Goal: Transaction & Acquisition: Book appointment/travel/reservation

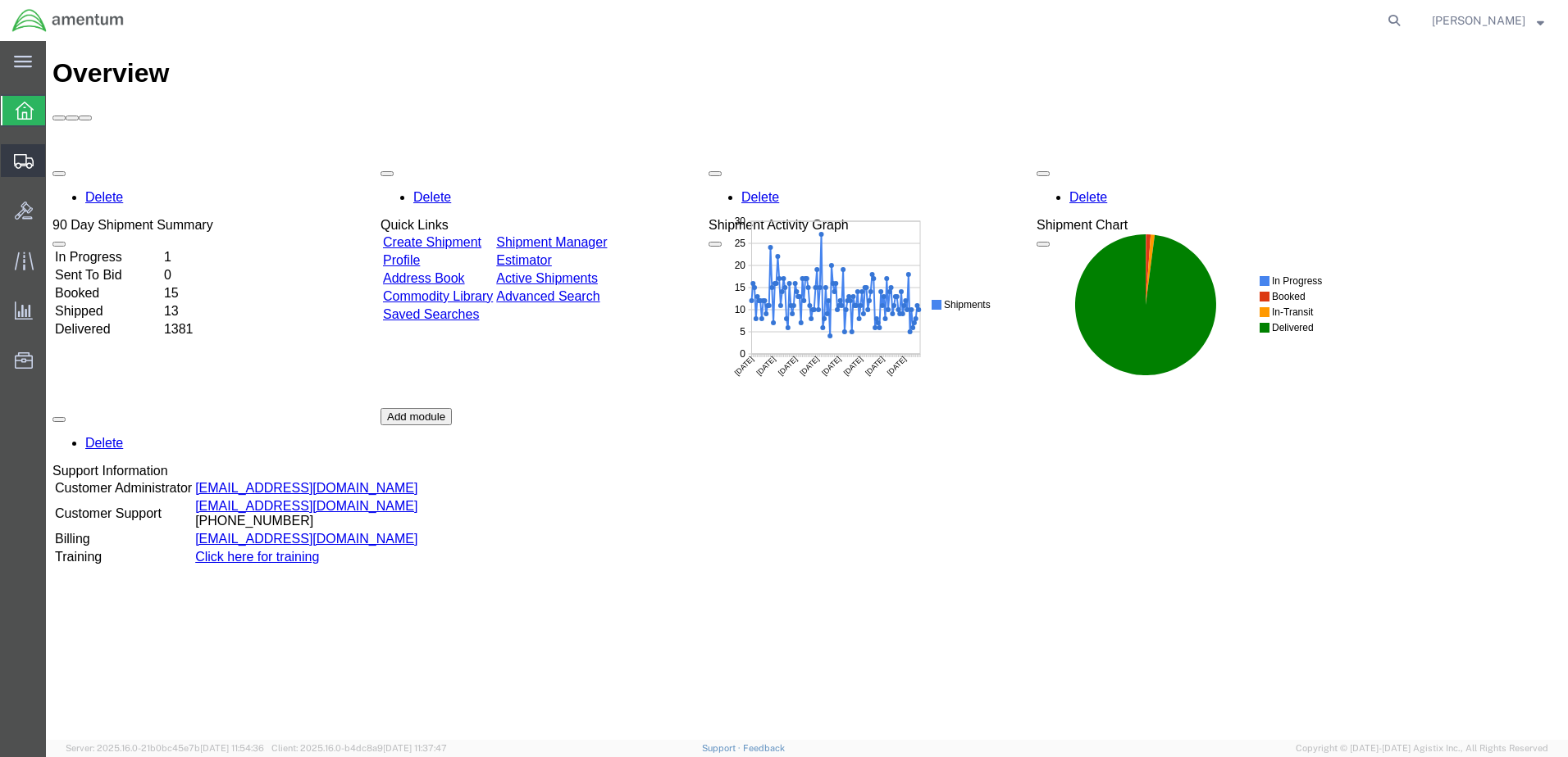
click at [0, 0] on span "Create Shipment" at bounding box center [0, 0] width 0 height 0
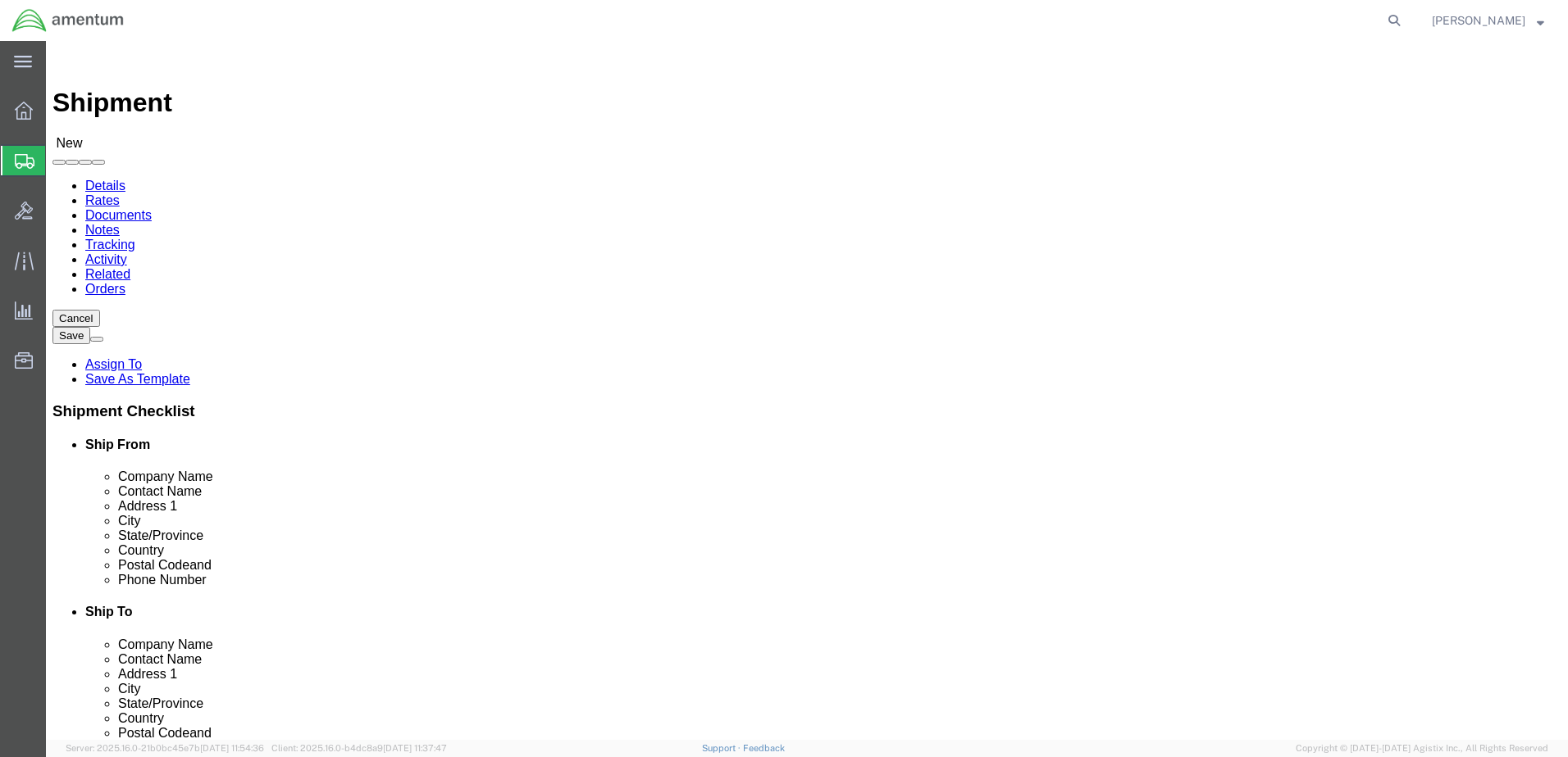
select select
click input "text"
select select "49949"
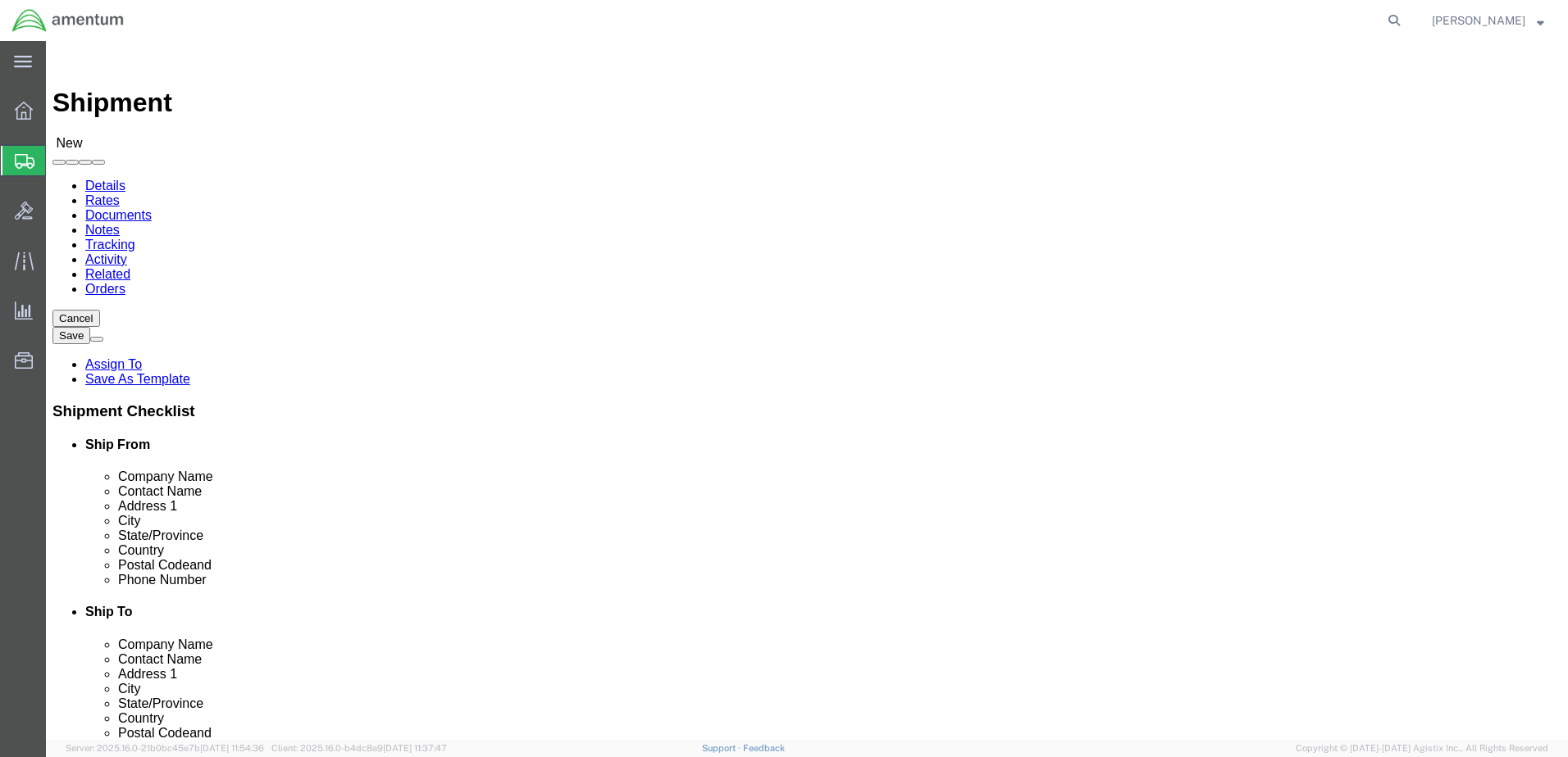
select select "AZ"
drag, startPoint x: 309, startPoint y: 338, endPoint x: 127, endPoint y: 349, distance: 182.3
click div "Contact Name"
type input "[PERSON_NAME]"
drag, startPoint x: 423, startPoint y: 592, endPoint x: 199, endPoint y: 578, distance: 224.4
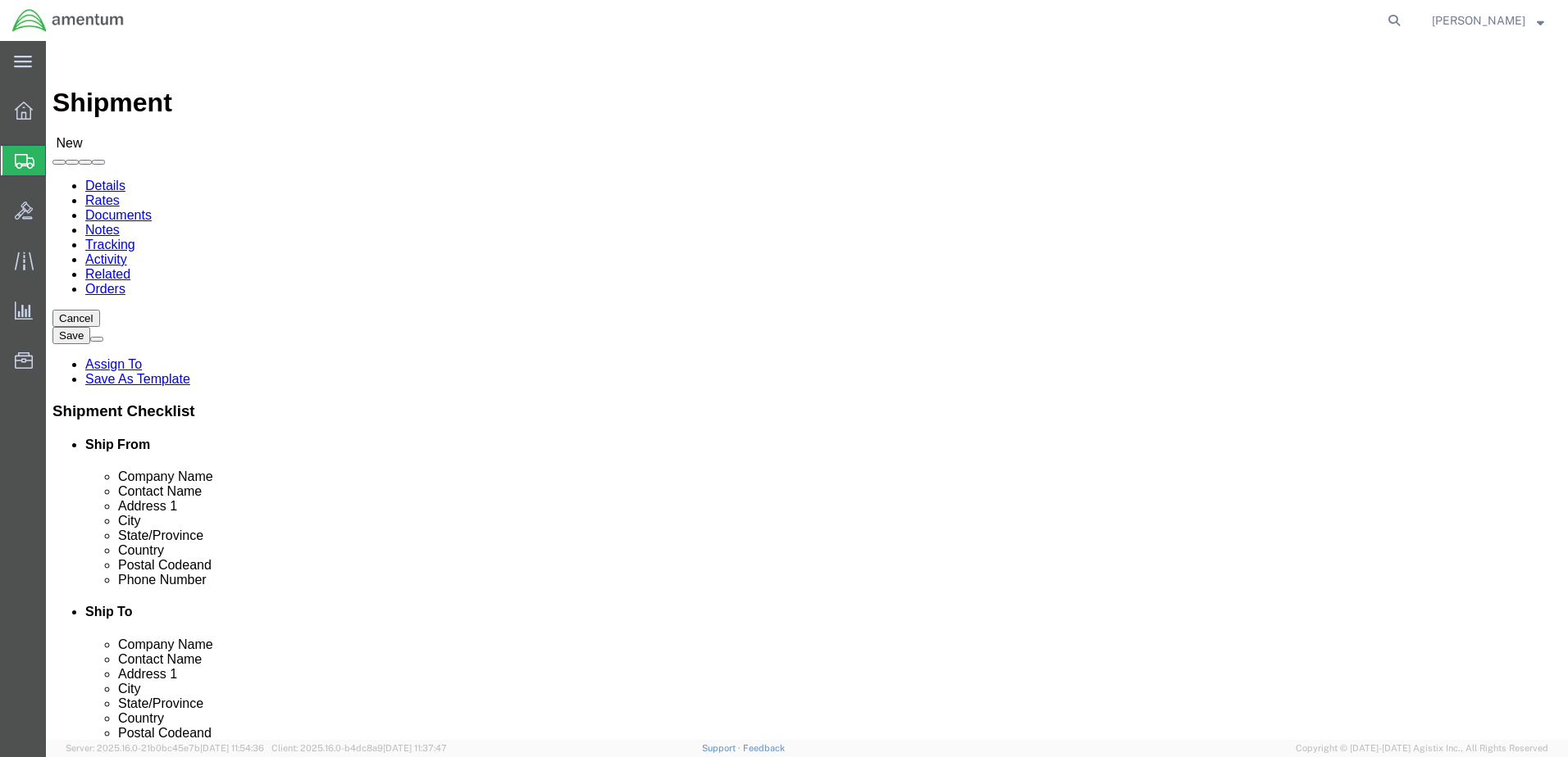
click div "Email"
type input "[PERSON_NAME][EMAIL_ADDRESS][PERSON_NAME][DOMAIN_NAME]"
select select "49921"
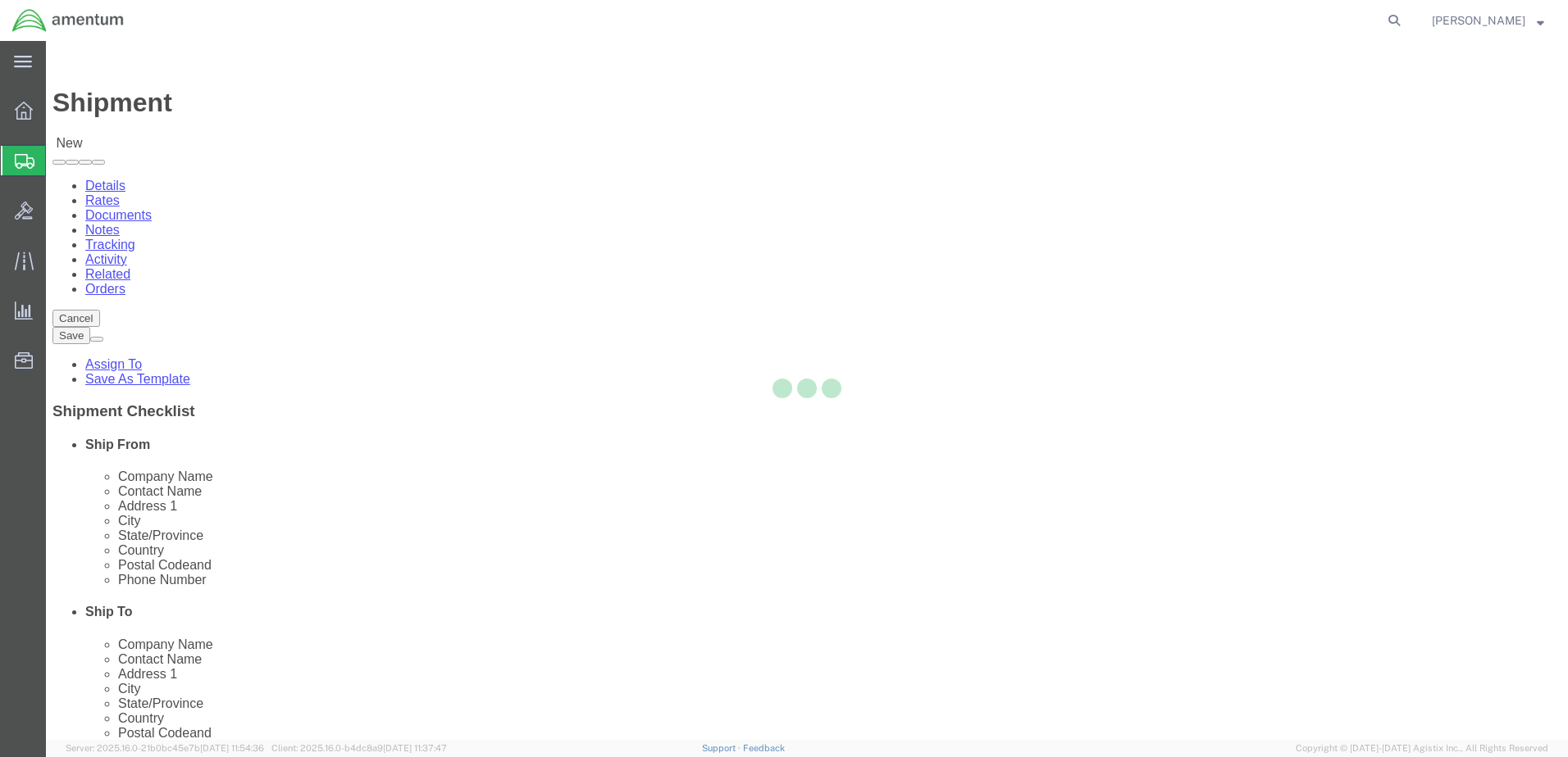
select select "MI"
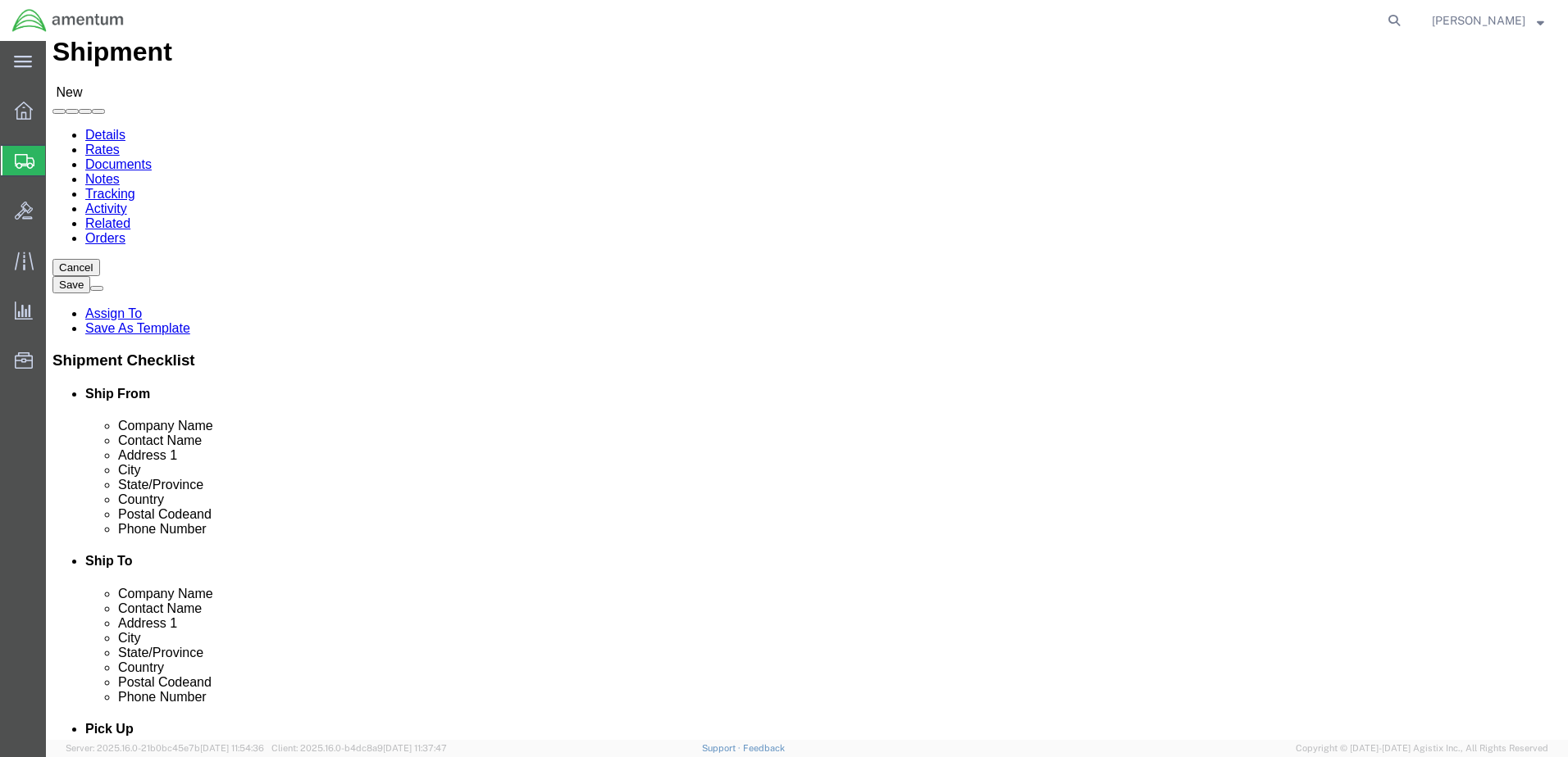
scroll to position [328, 0]
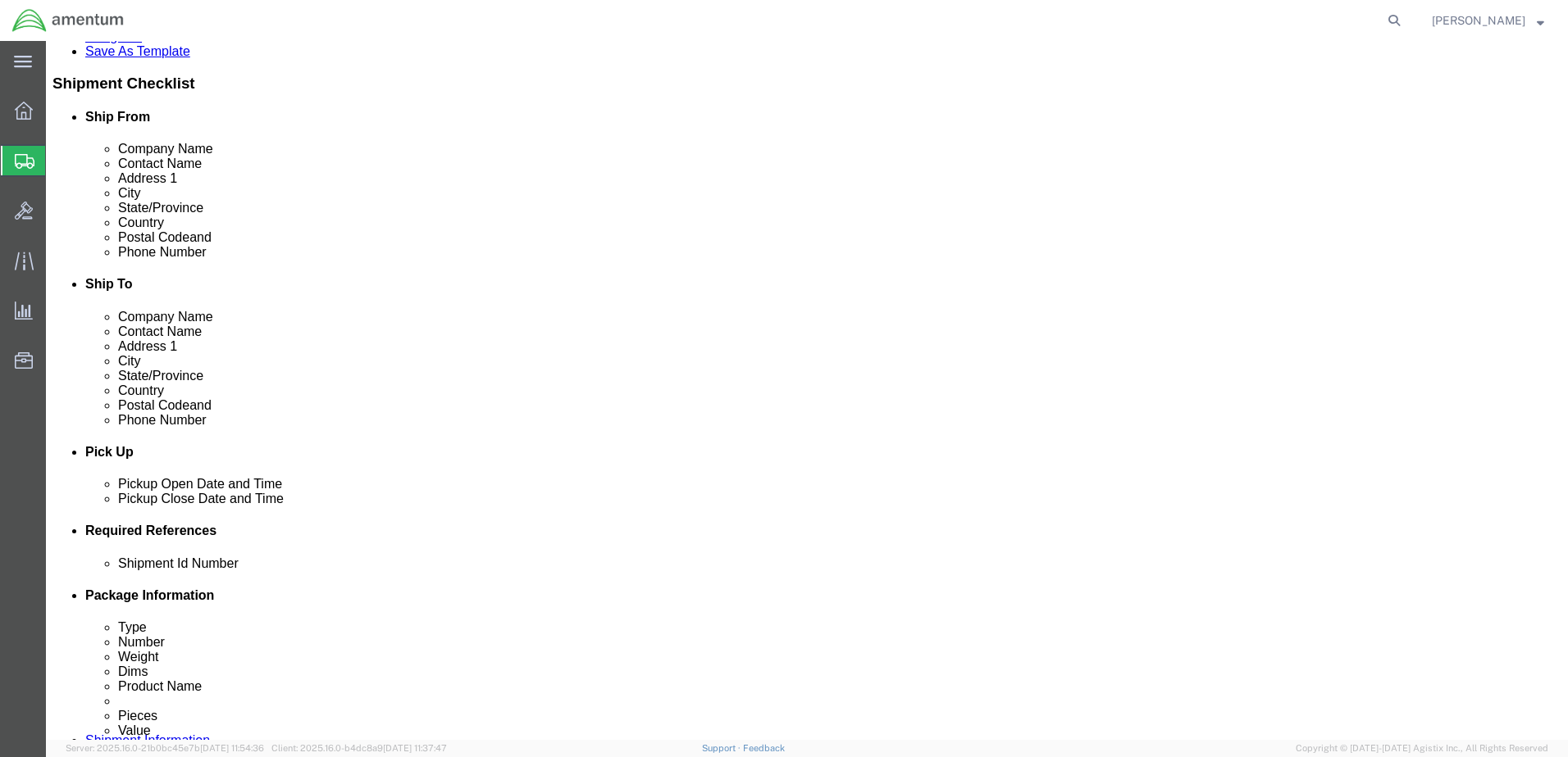
click div "[DATE] 9:00 AM"
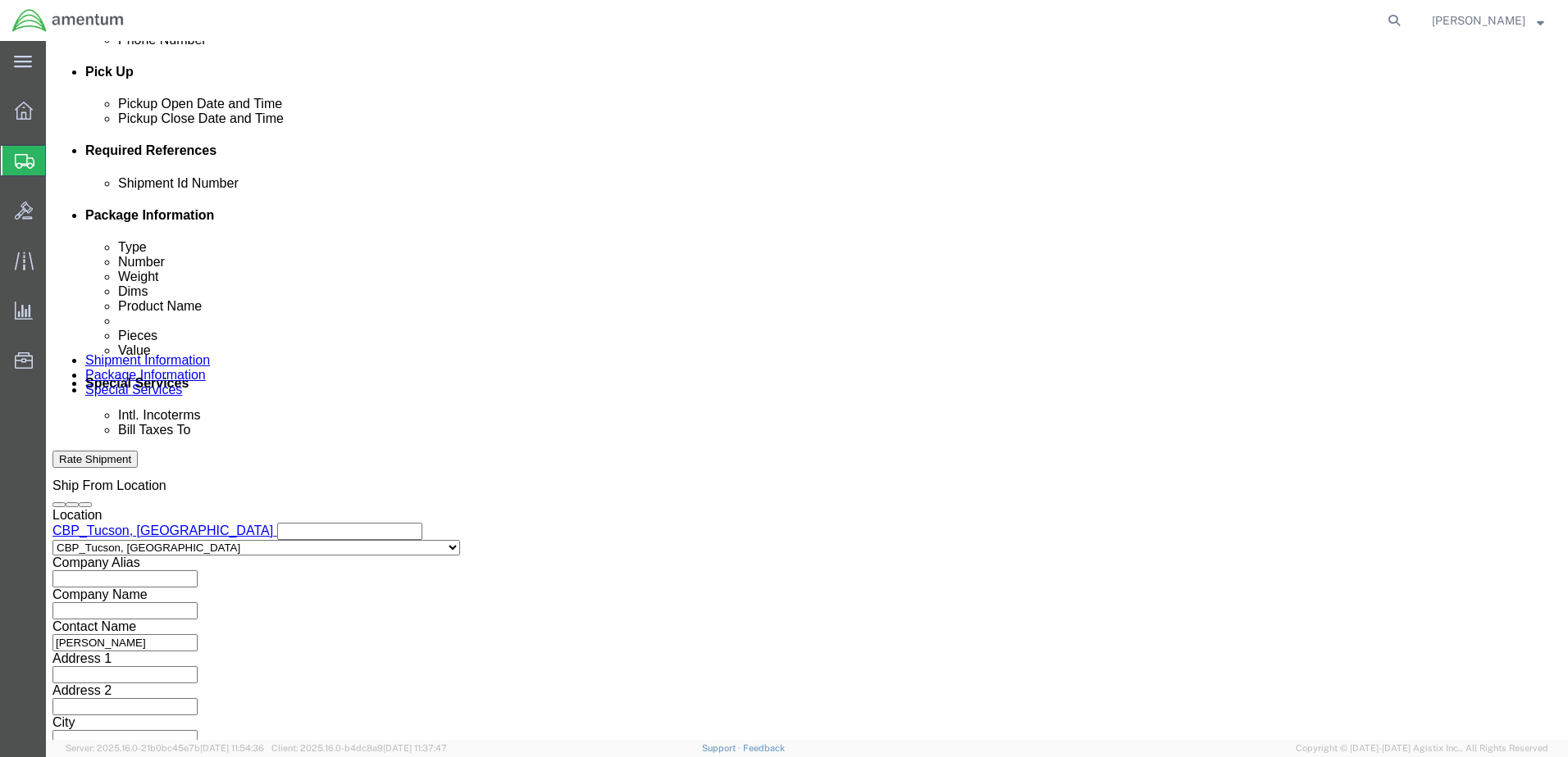
click input "3:00 AM"
type input "3:00 PM"
click button "Apply"
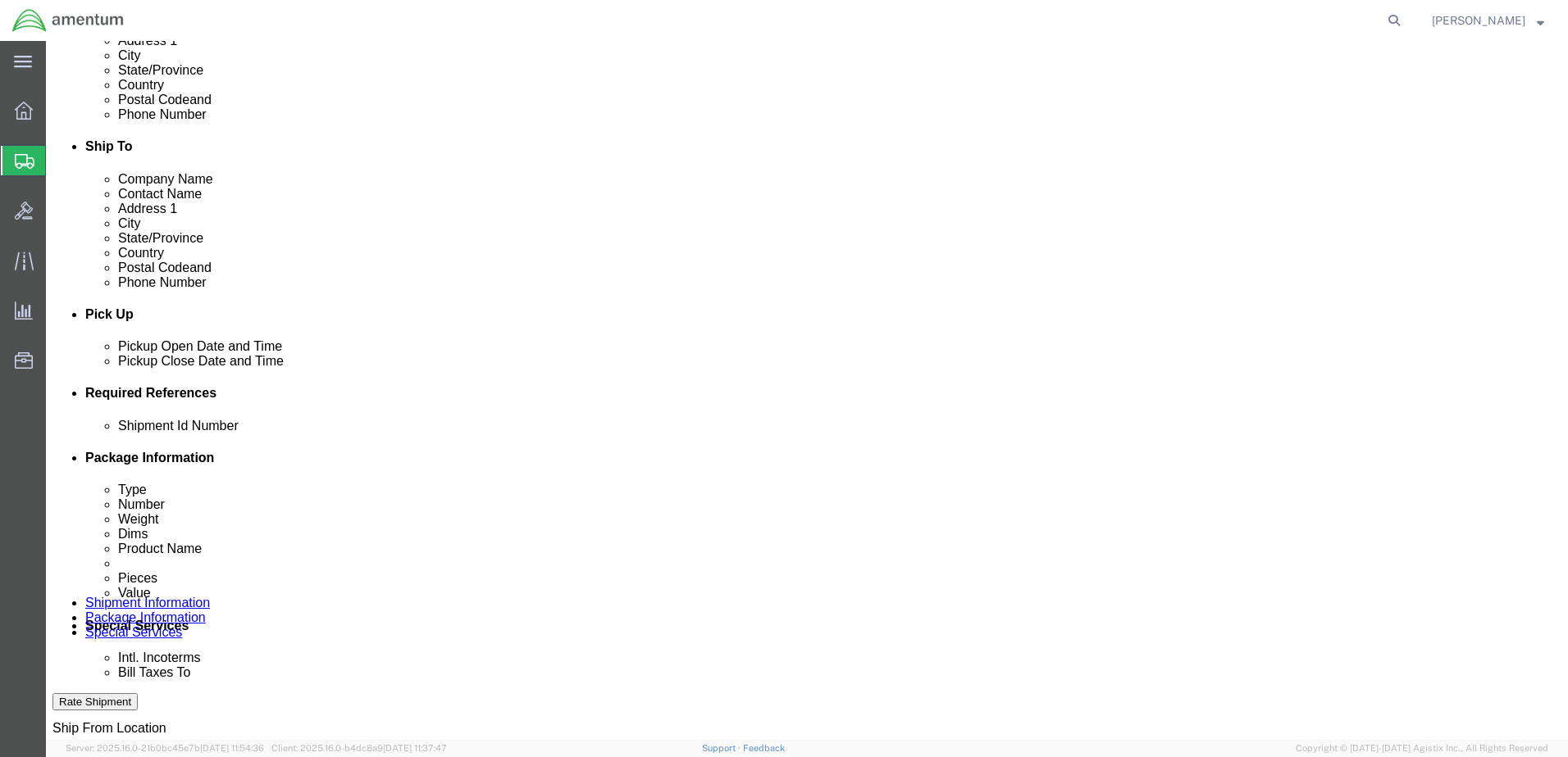
scroll to position [462, 0]
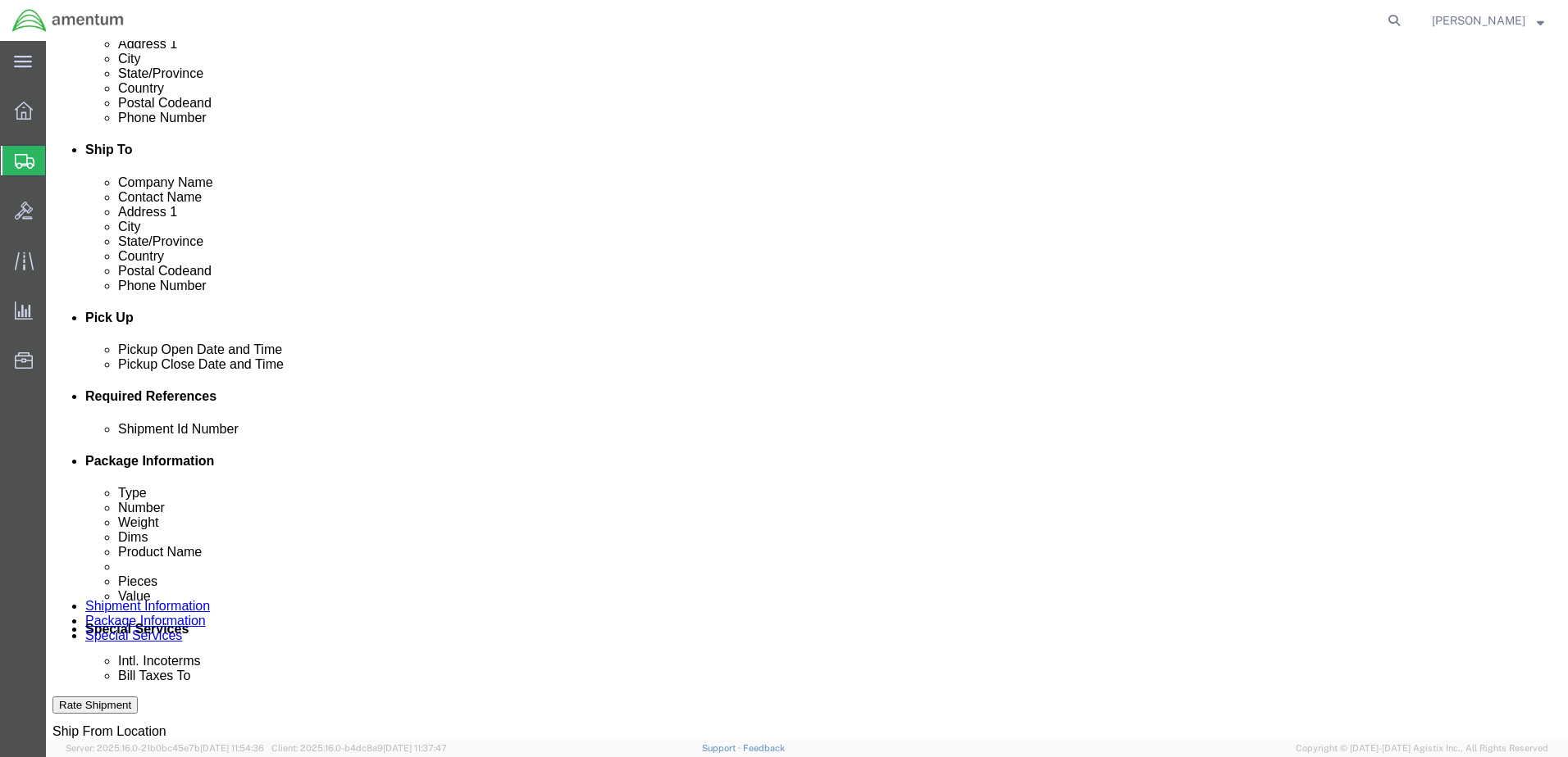
click button "Add reference"
click select "Select Account Type Activity ID Airline Appointment Number ASN Batch Request # …"
select select "PROJNUM"
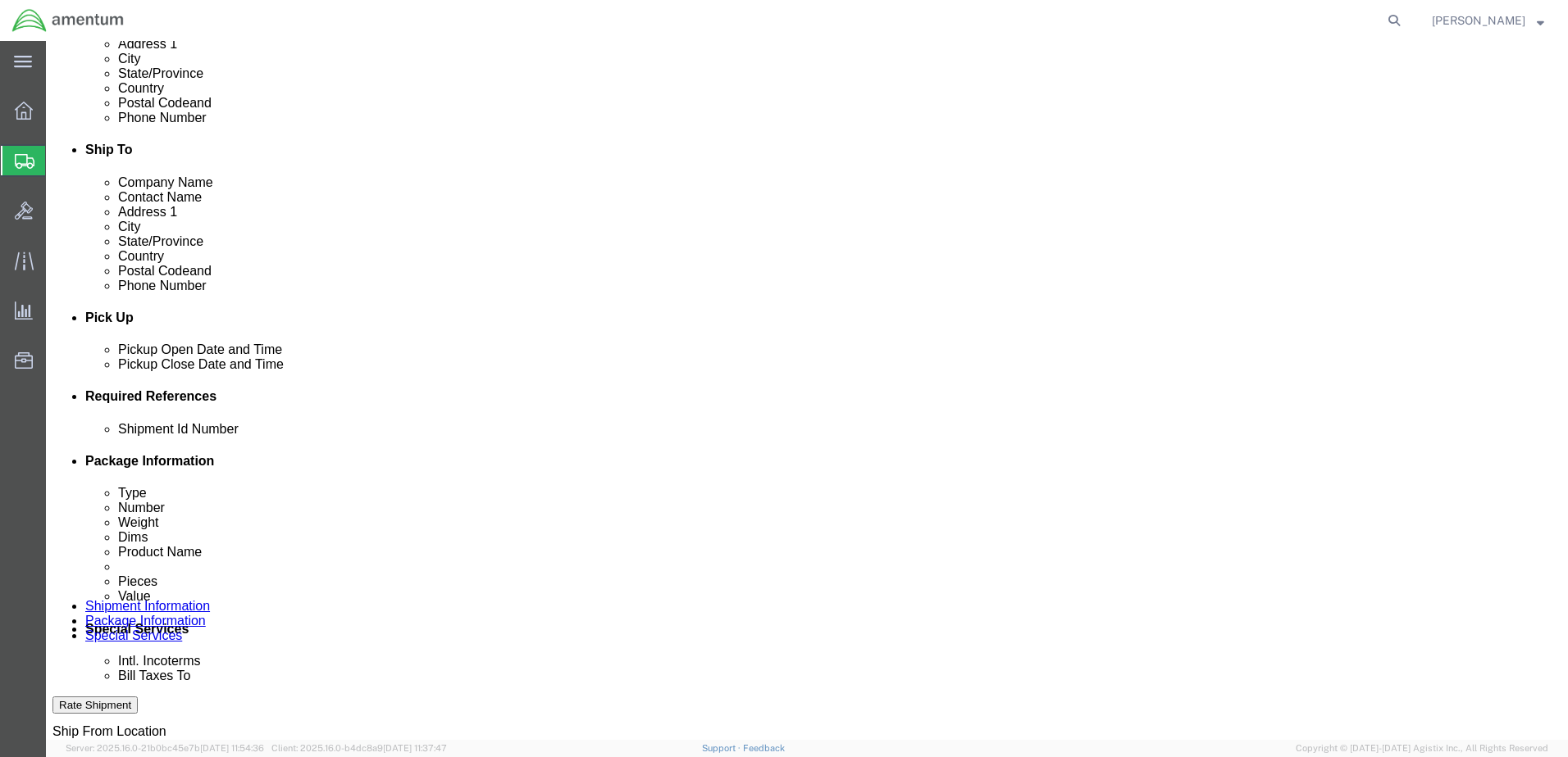
click select "Select Account Type Activity ID Airline Appointment Number ASN Batch Request # …"
click input "text"
type input "6118.03.03.2219.000.WTU.0000"
click input "text"
paste input "USAGE 324730"
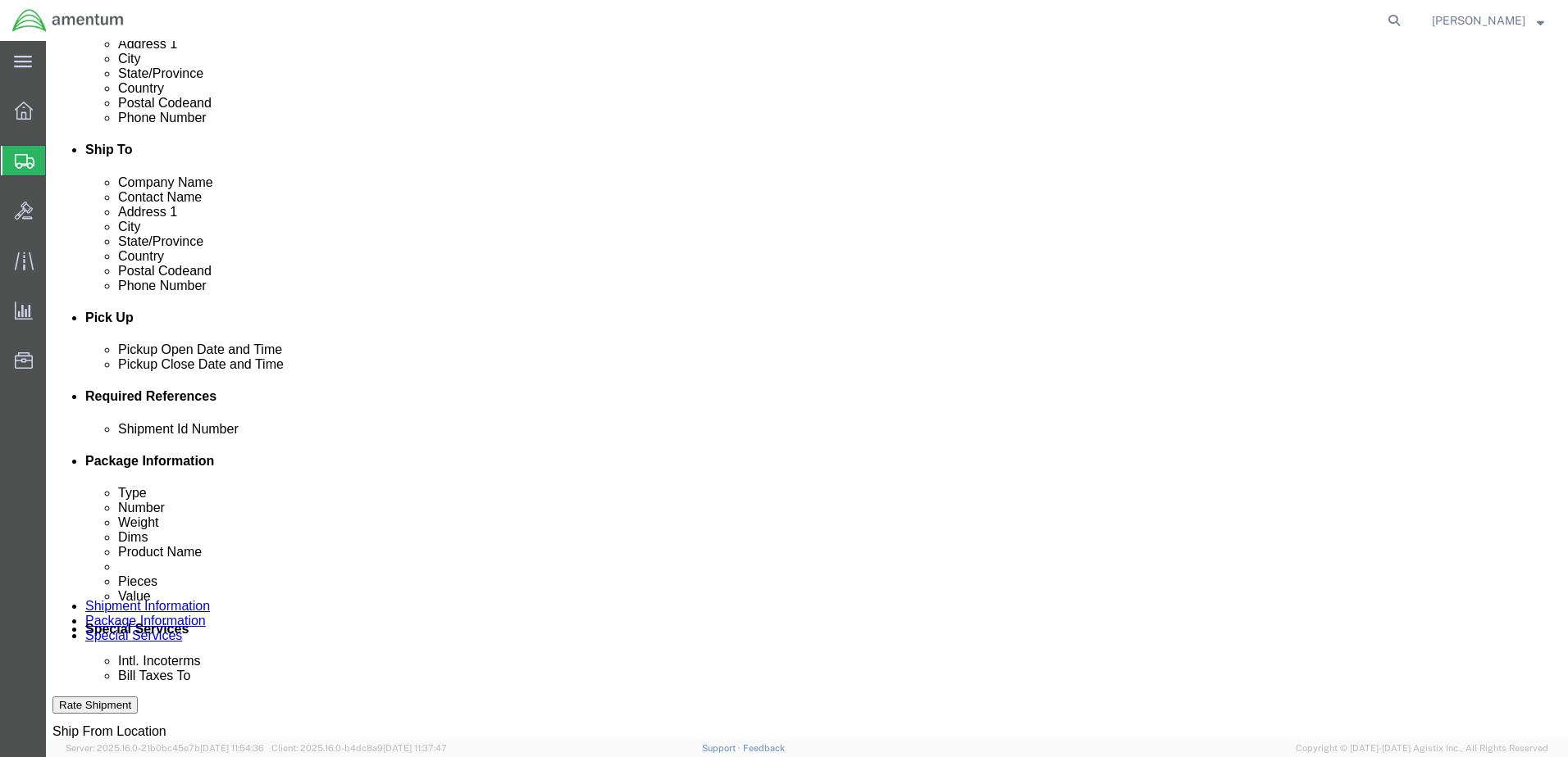
type input "USAGE 324730"
click select "Select Account Type Activity ID Airline Appointment Number ASN Batch Request # …"
select select "CUSTREF"
click select "Select Account Type Activity ID Airline Appointment Number ASN Batch Request # …"
paste input "USAGE 324730"
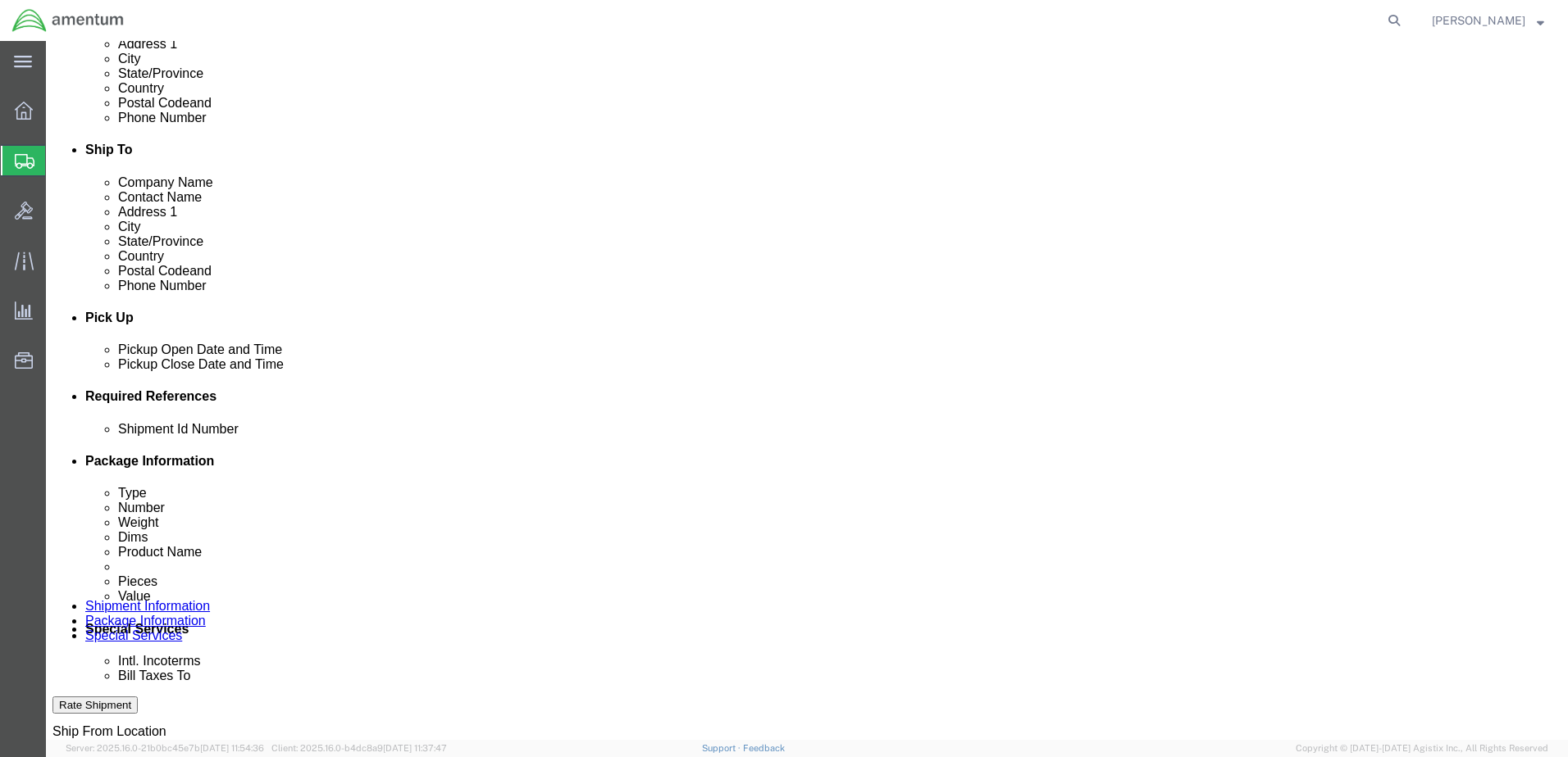
type input "USAGE 324730"
click select "Select Account Type Activity ID Airline Appointment Number ASN Batch Request # …"
select select "DEPT"
click select "Select Account Type Activity ID Airline Appointment Number ASN Batch Request # …"
click input "text"
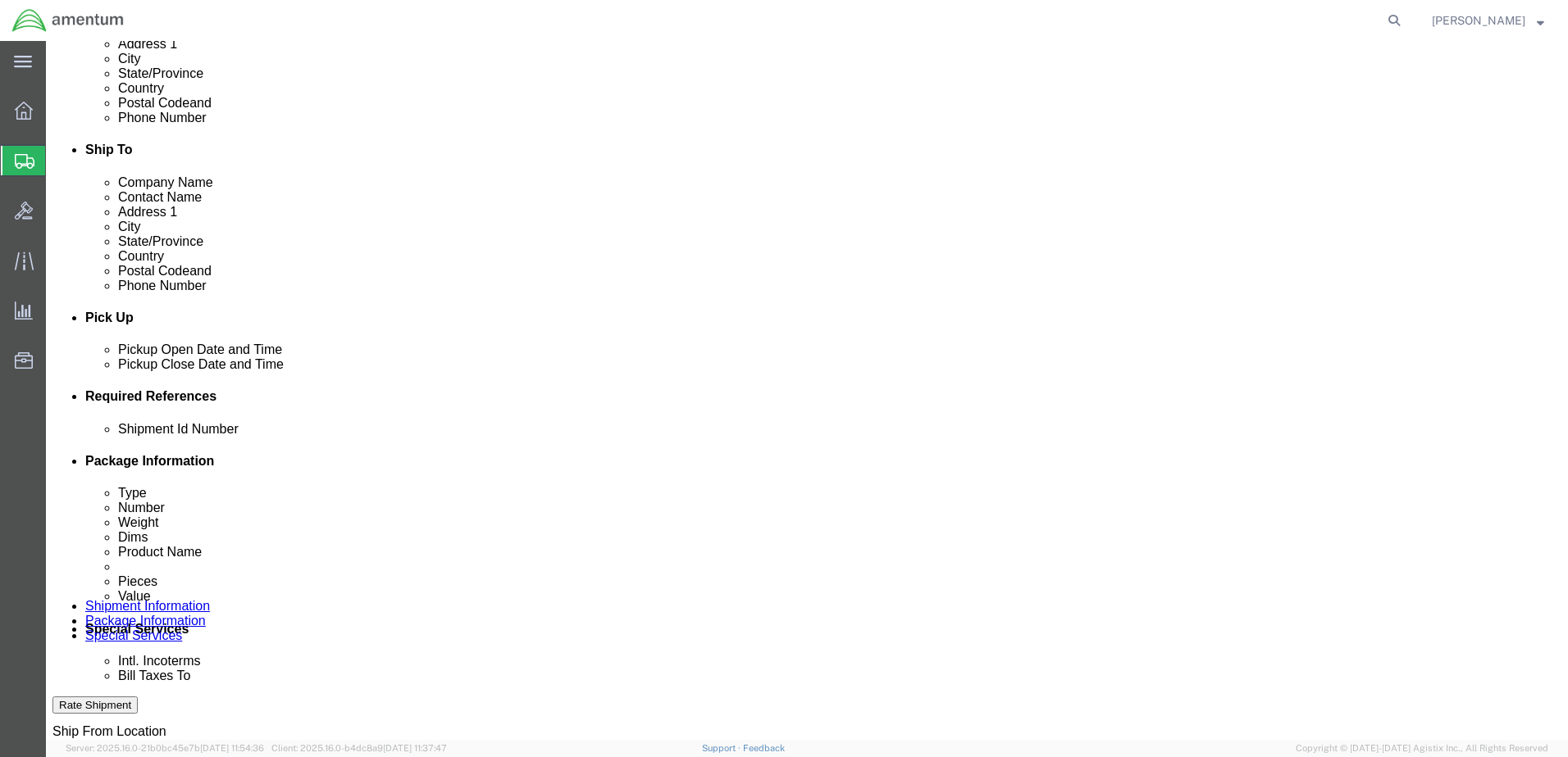
type input "CBP"
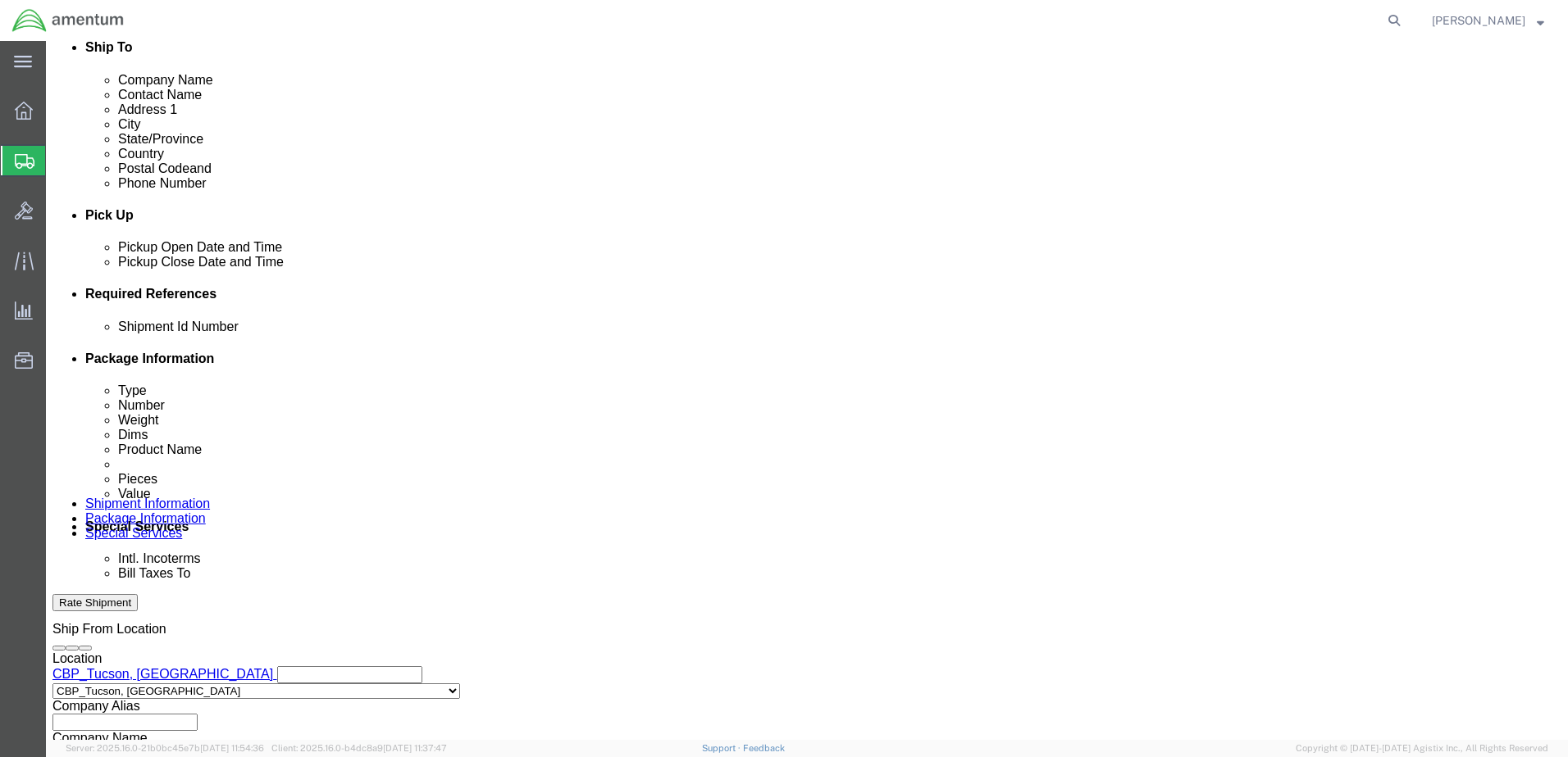
scroll to position [739, 0]
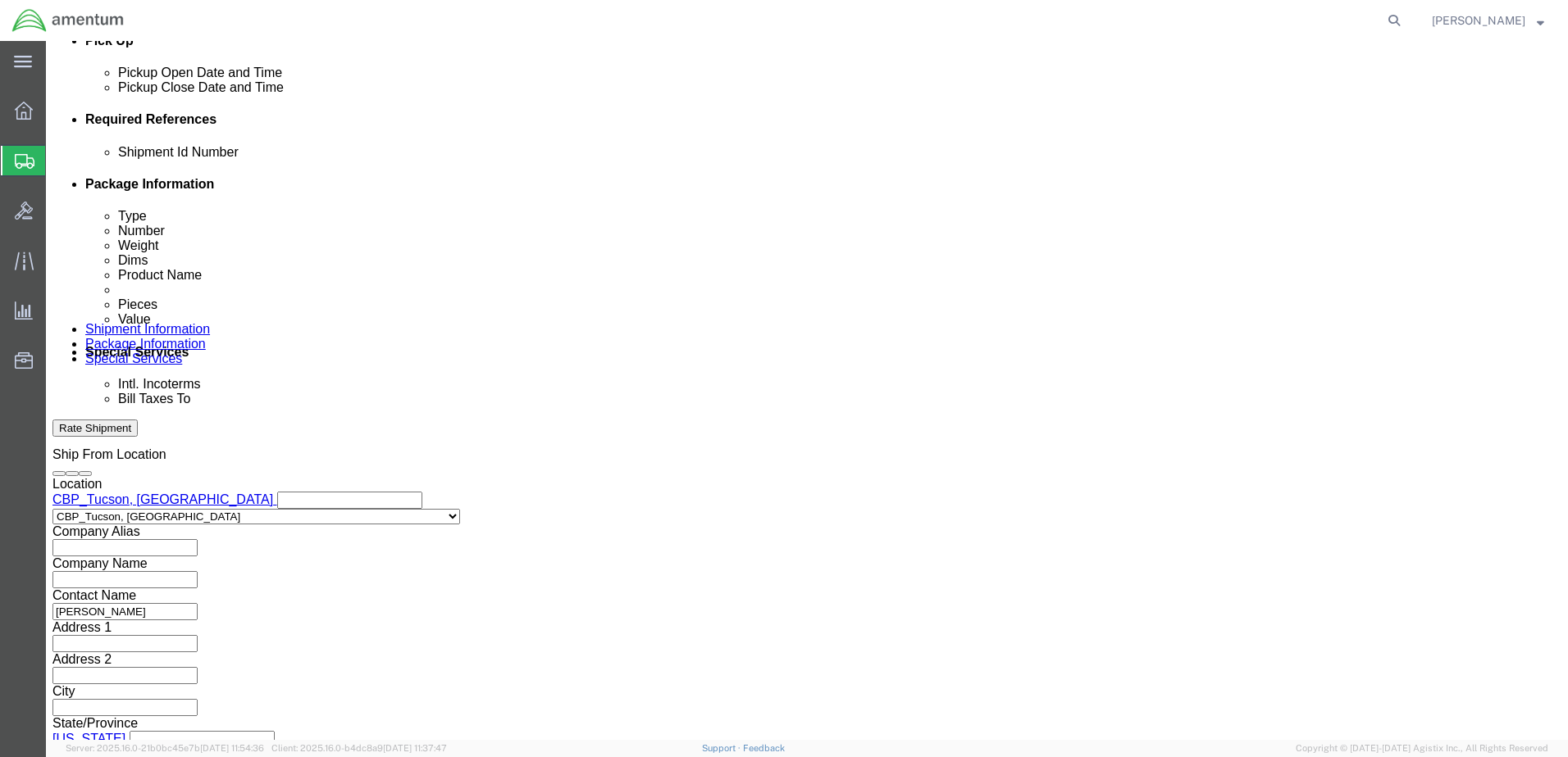
click button "Continue"
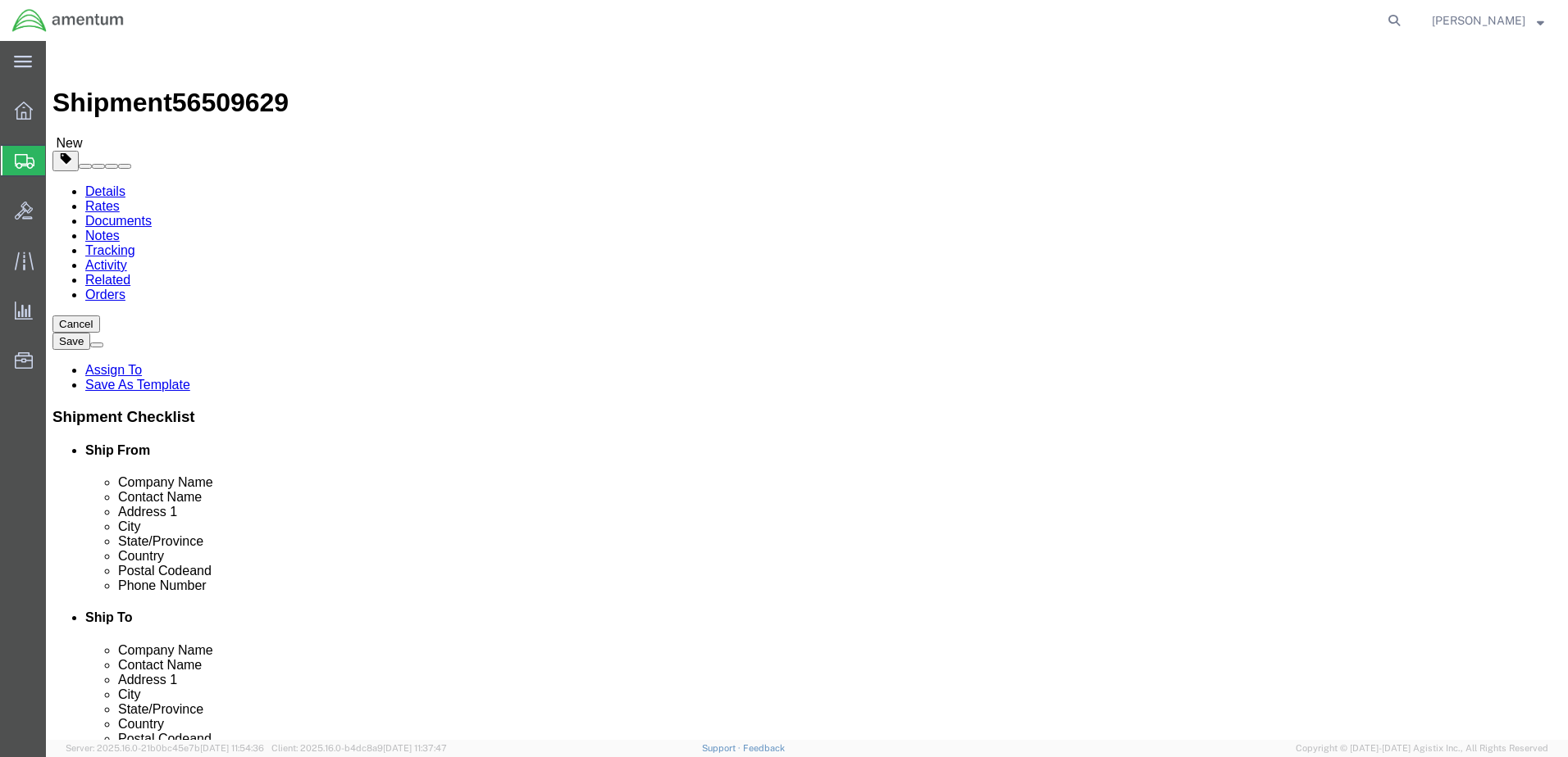
drag, startPoint x: 561, startPoint y: 285, endPoint x: 514, endPoint y: 300, distance: 49.3
click select "Select BCK Boxes Bale(s) Basket(s) Bolt(s) Bottle(s) Buckets Bulk Bundle(s) Can…"
select select "ENV"
click select "Select BCK Boxes Bale(s) Basket(s) Bolt(s) Bottle(s) Buckets Bulk Bundle(s) Can…"
type input "9.50"
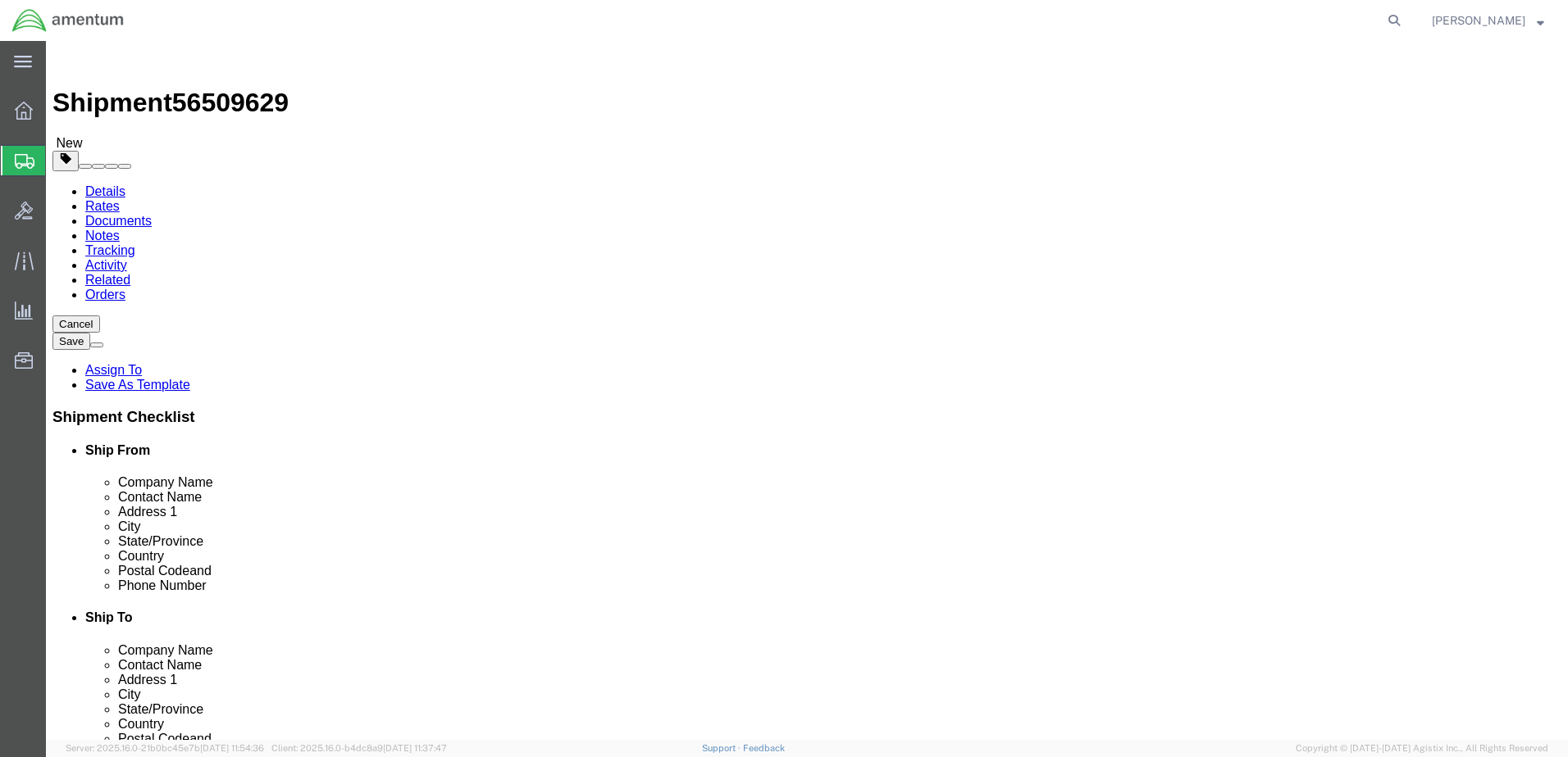
type input "12.50"
type input "0.25"
type input "1"
click link "Add Content"
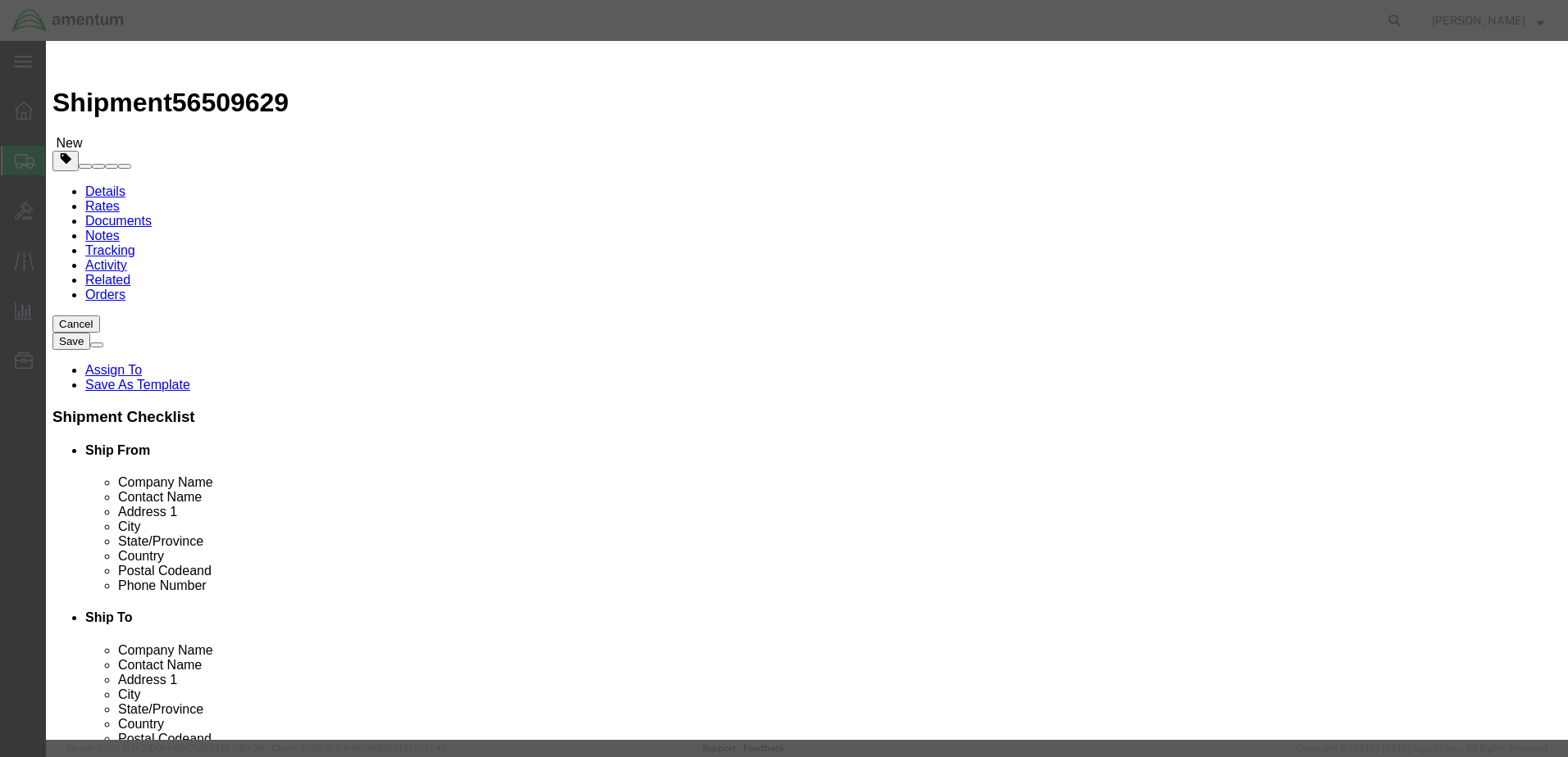
drag, startPoint x: 652, startPoint y: 125, endPoint x: 645, endPoint y: 131, distance: 9.2
click input "text"
type input "ACFT PART"
select select "US"
drag, startPoint x: 498, startPoint y: 155, endPoint x: 480, endPoint y: 153, distance: 18.1
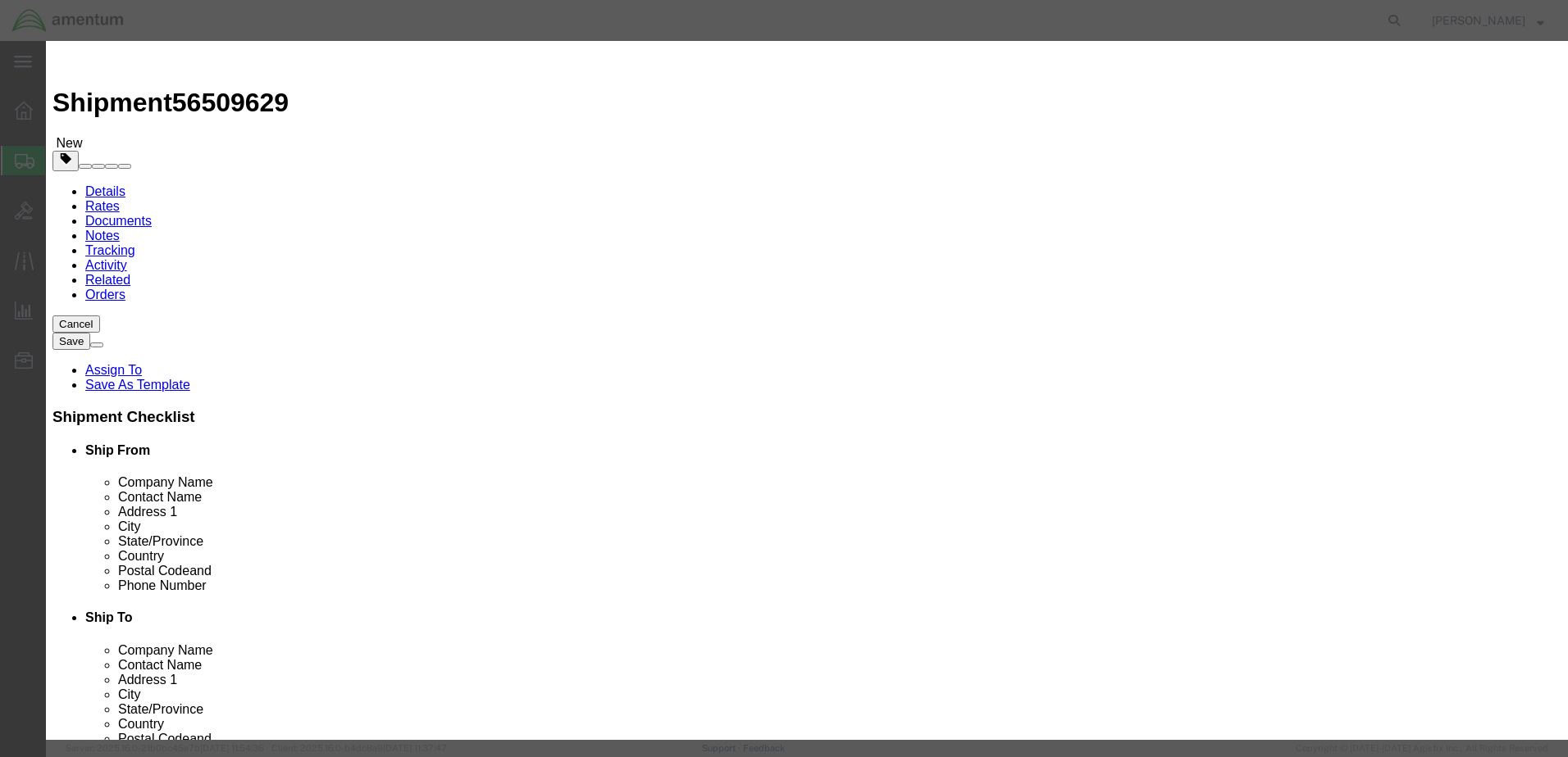
drag, startPoint x: 494, startPoint y: 158, endPoint x: 468, endPoint y: 155, distance: 26.2
click div "0"
type input "3"
click input "text"
type input "1.55"
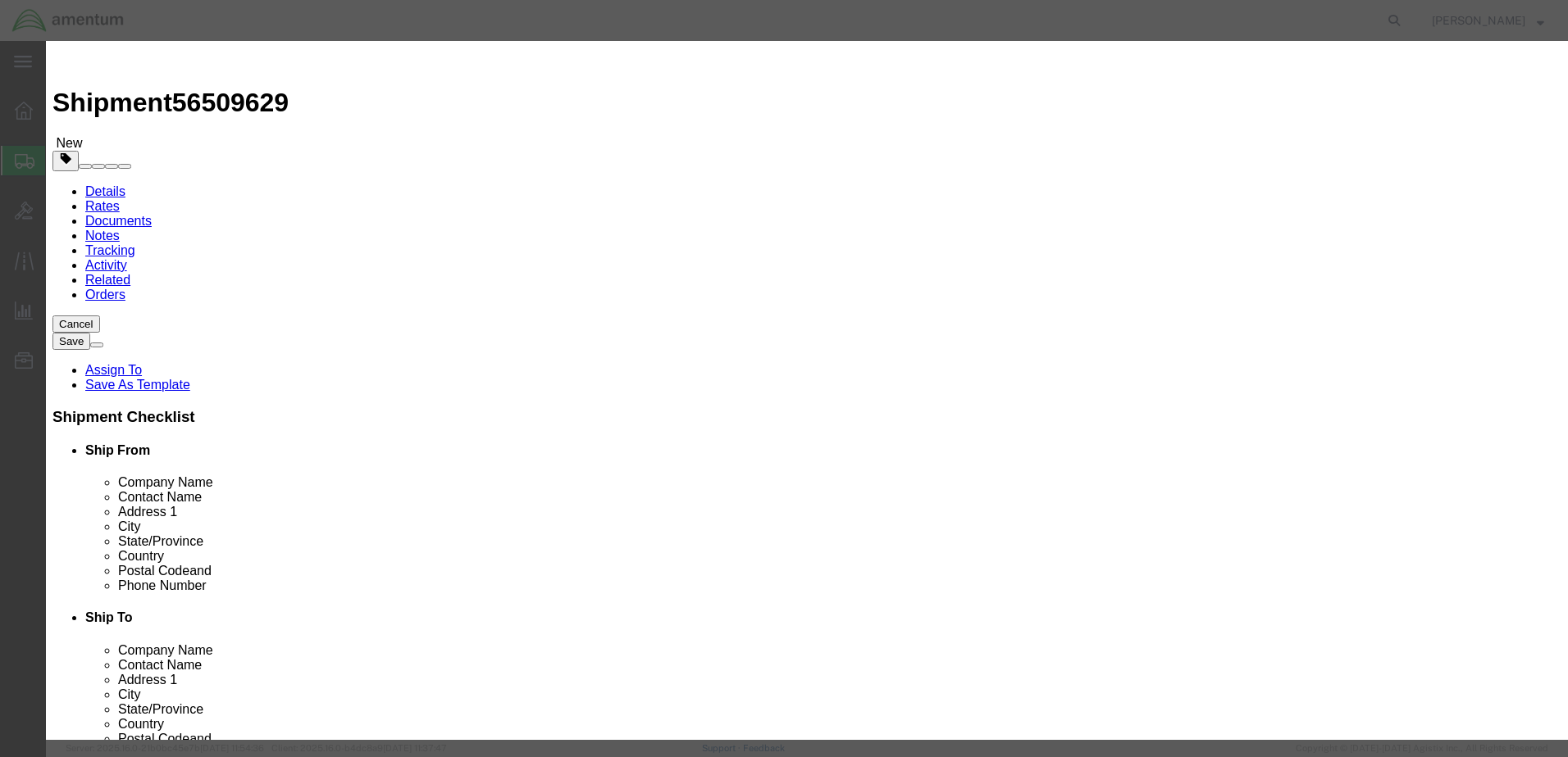
select select "USD"
drag, startPoint x: 677, startPoint y: 63, endPoint x: 845, endPoint y: 70, distance: 168.1
click h3 "Add content"
click select "Select 50 55 60 65 70 85 92.5 100 125 175 250 300 400"
select select "50"
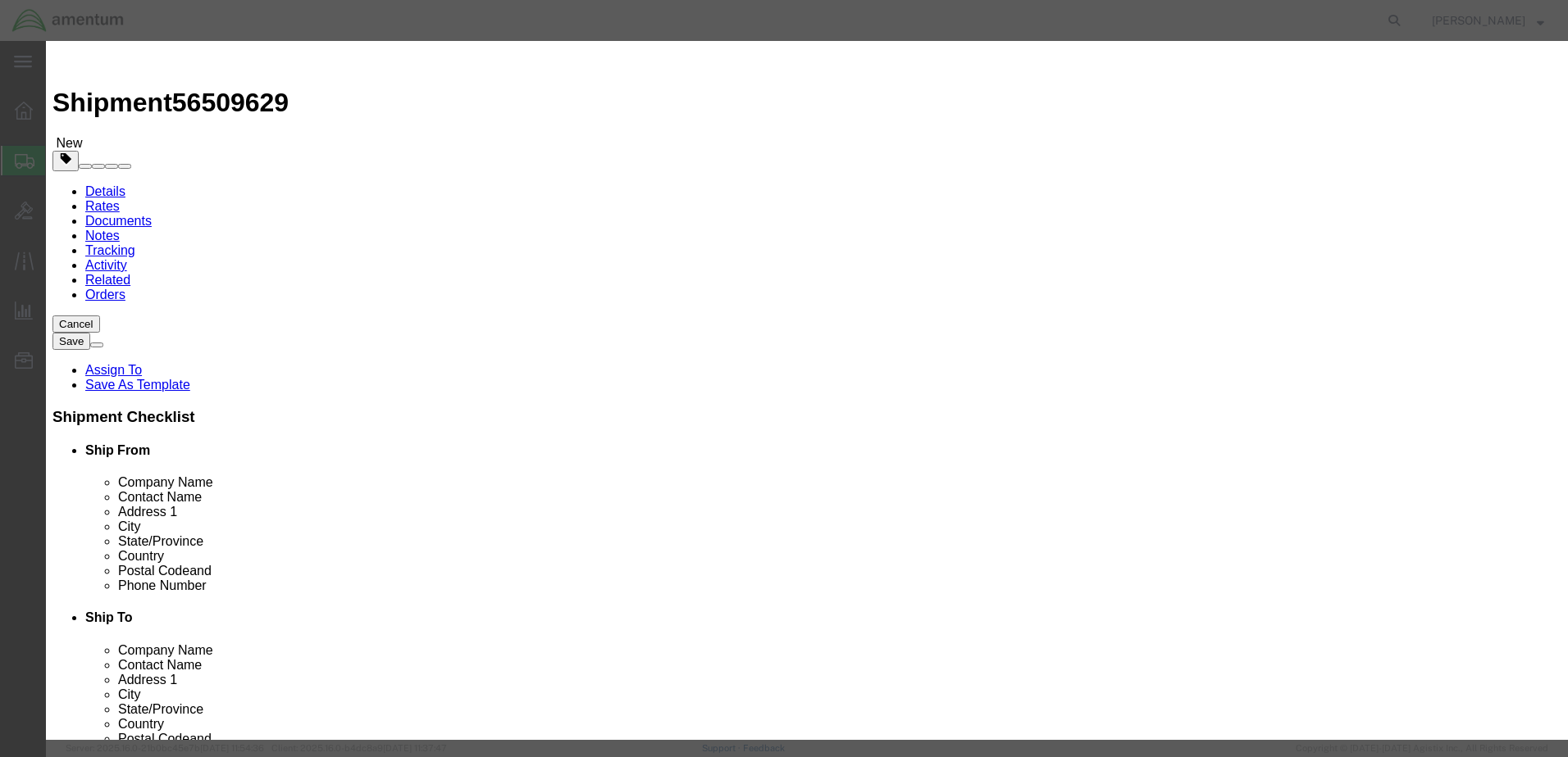
click select "Select 50 55 60 65 70 85 92.5 100 125 175 250 300 400"
drag, startPoint x: 1023, startPoint y: 57, endPoint x: 678, endPoint y: 61, distance: 345.0
click h3 "Add content"
paste textarea "USAGE 324730"
type textarea "USAGE 324730/ 3 EA 159110R0-20 WASHERS"
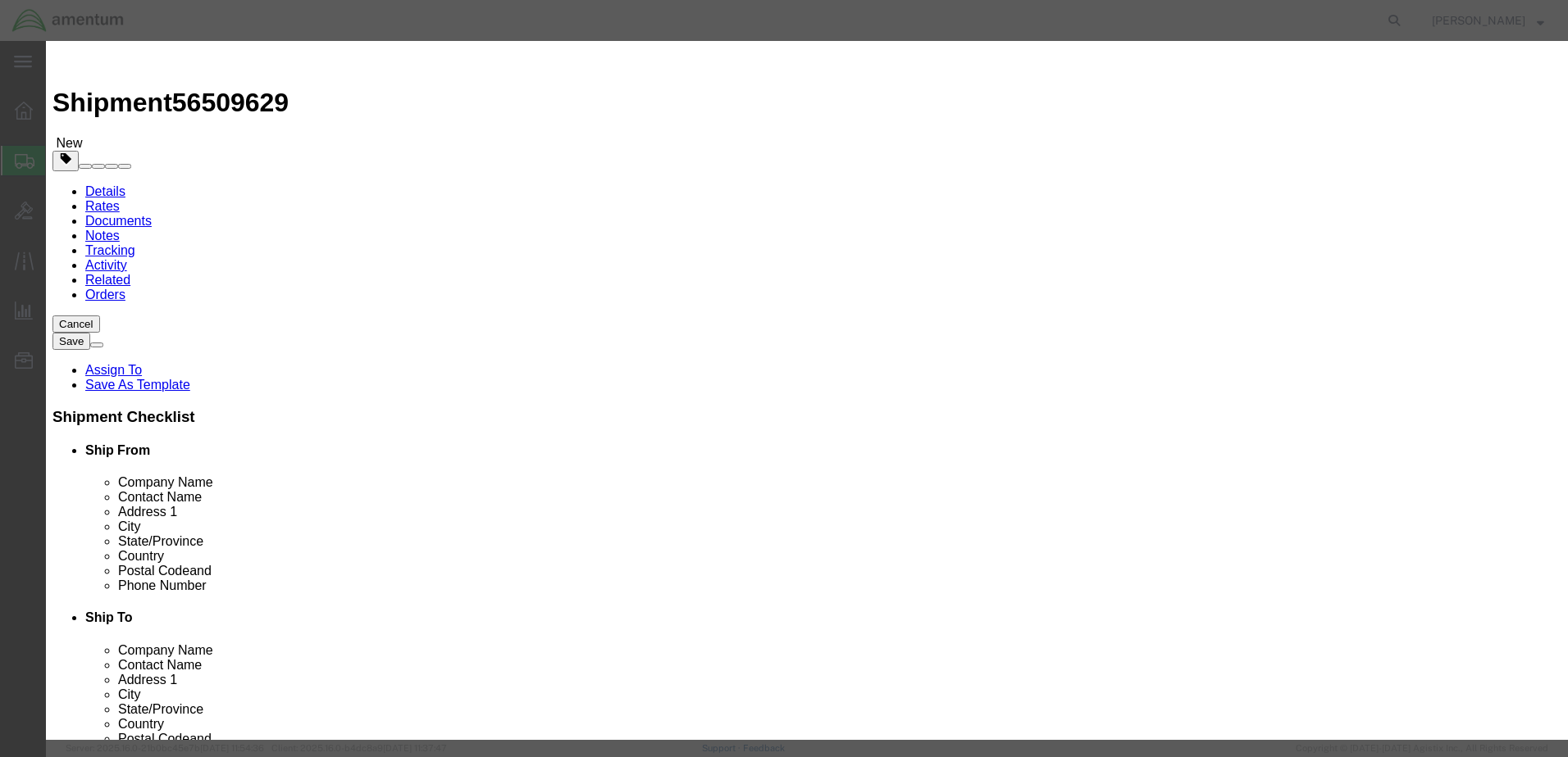
click button "Save & Close"
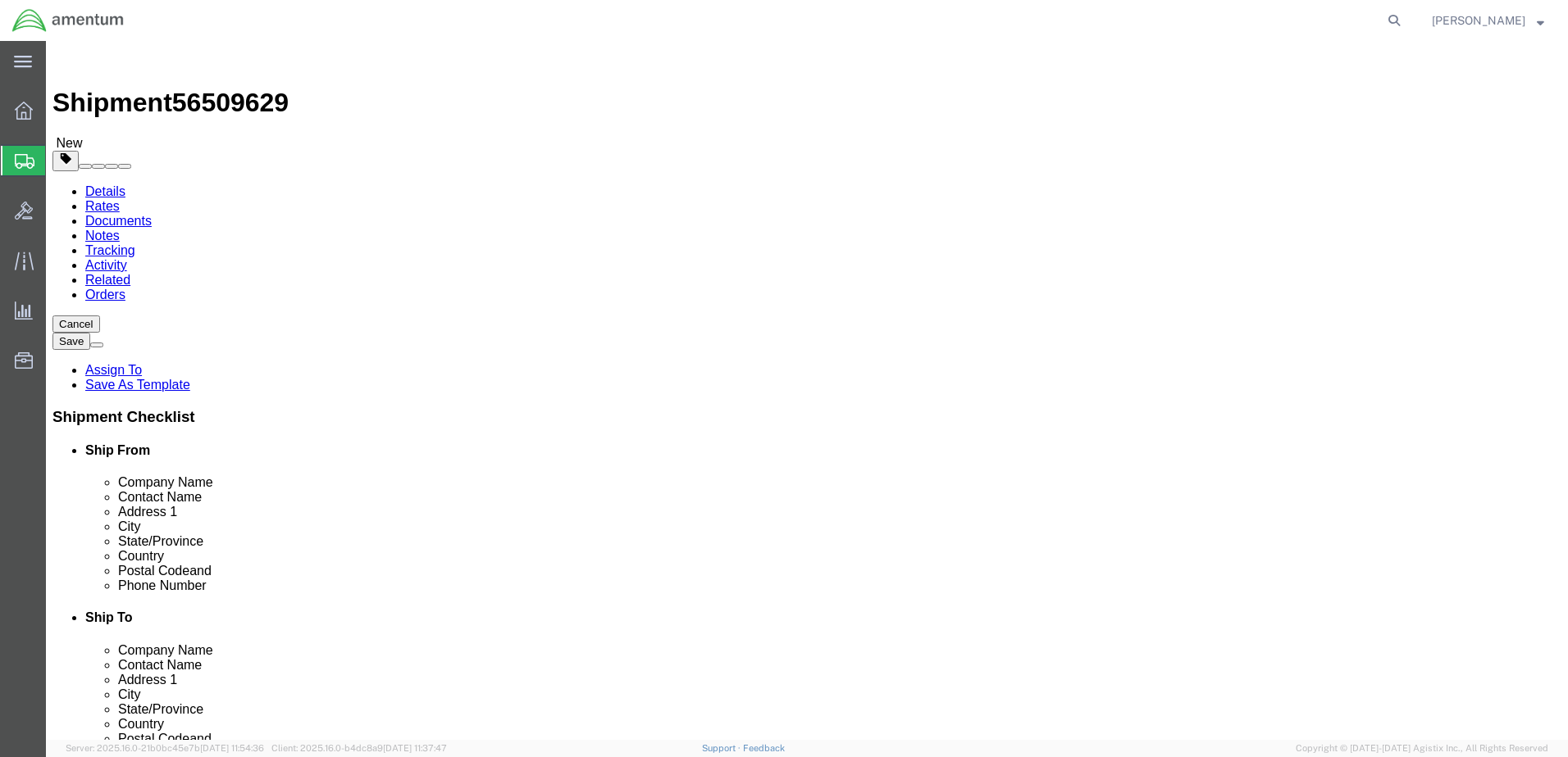
click button "Continue"
click button "Rate Shipment"
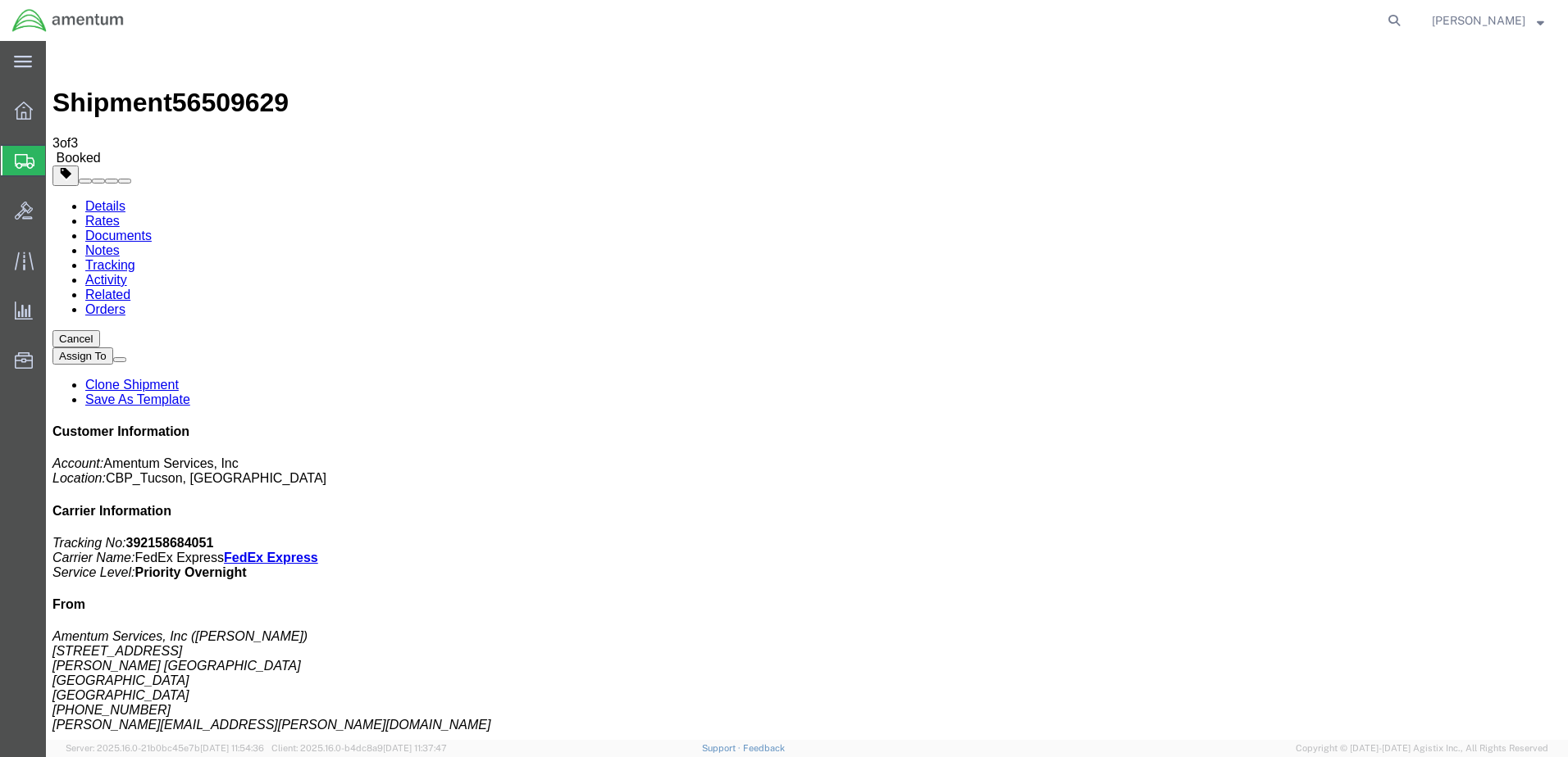
drag, startPoint x: 685, startPoint y: 259, endPoint x: 705, endPoint y: 405, distance: 147.4
click at [1473, 22] on span "[PERSON_NAME]" at bounding box center [1478, 21] width 94 height 18
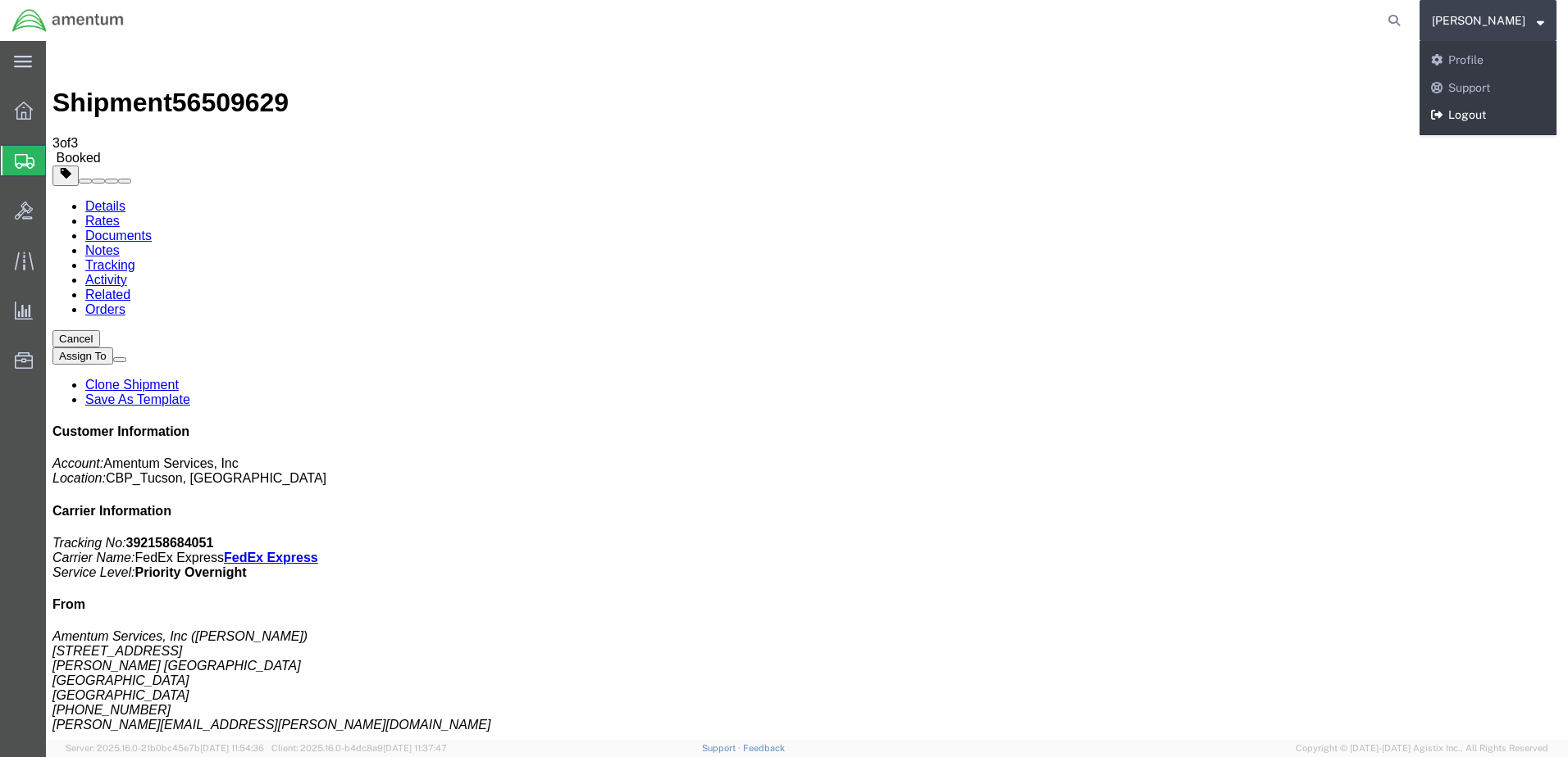
click at [1479, 117] on link "Logout" at bounding box center [1488, 115] width 137 height 28
